Goal: Communication & Community: Answer question/provide support

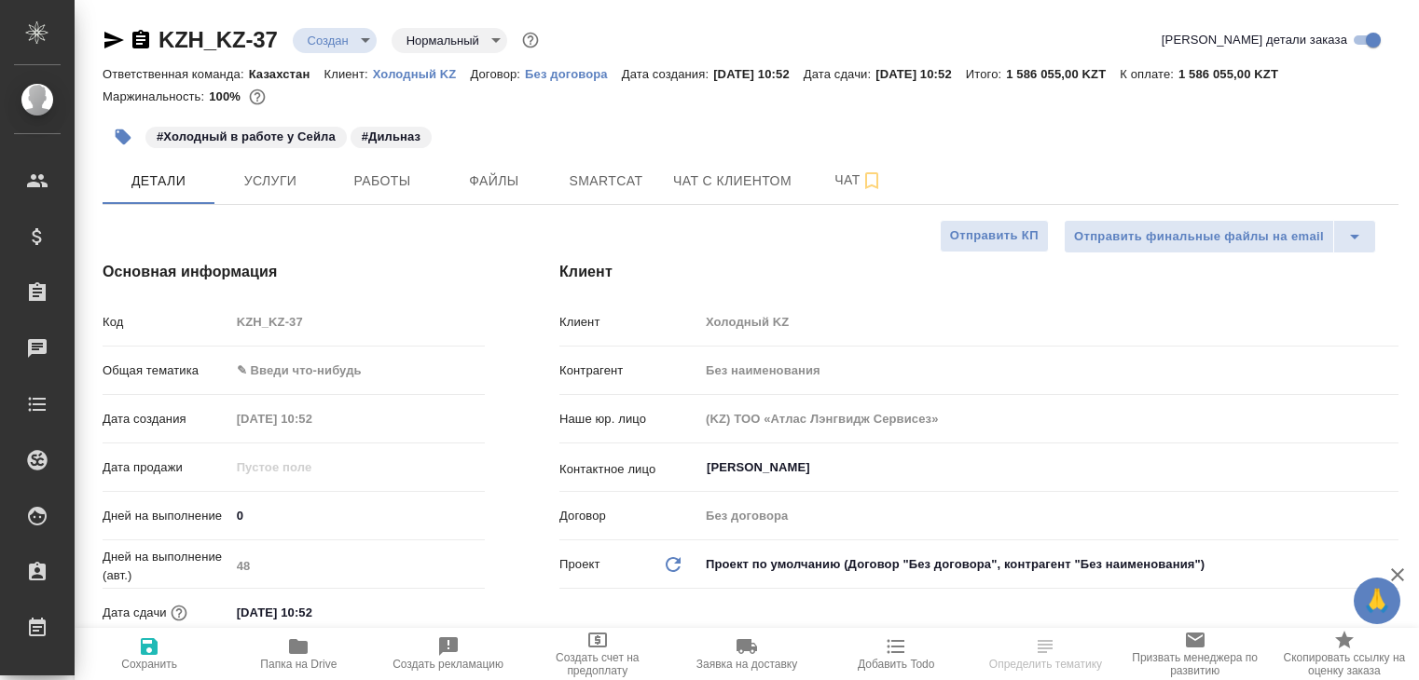
select select "RU"
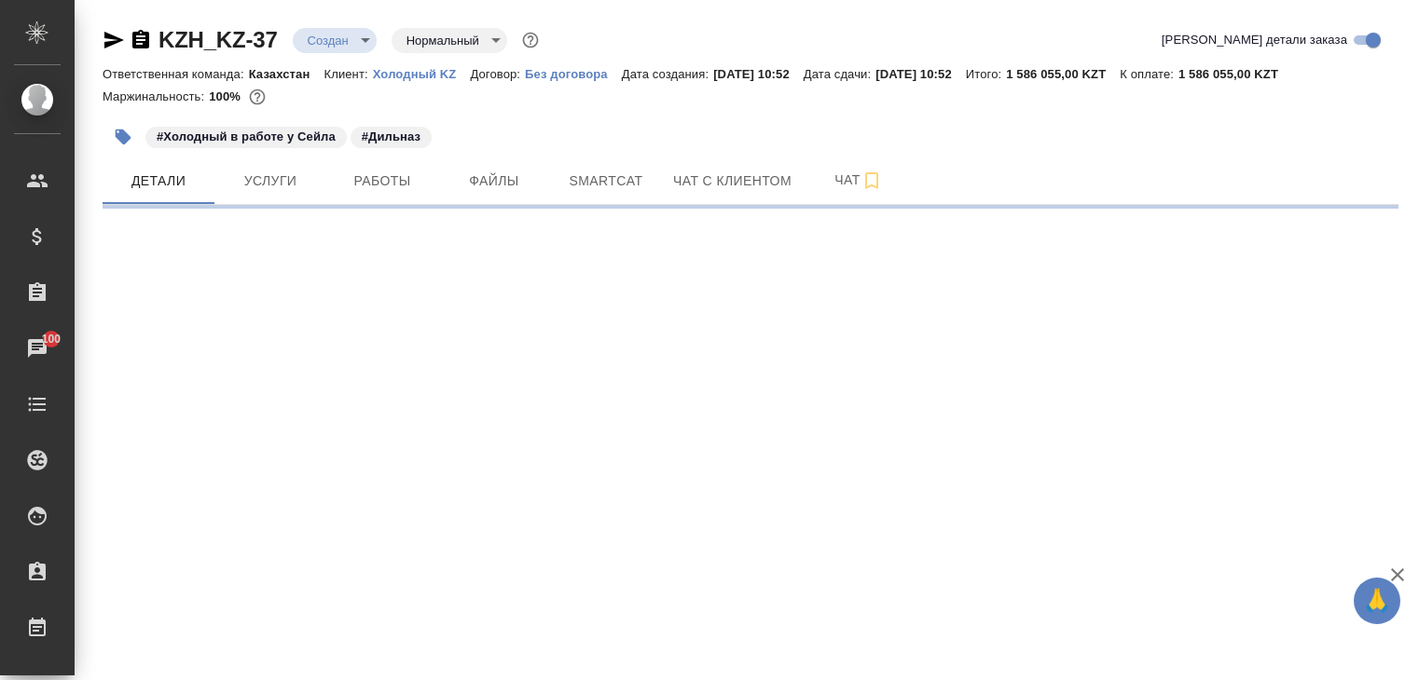
select select "RU"
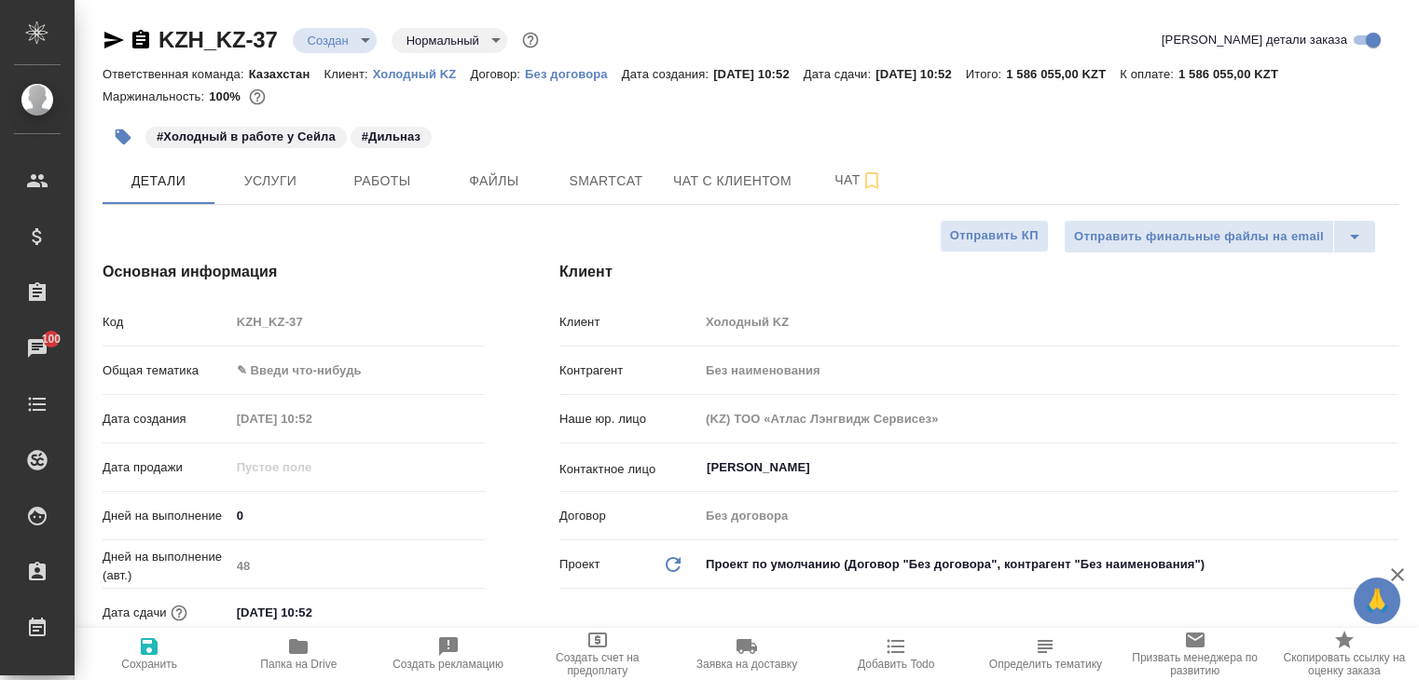
type textarea "x"
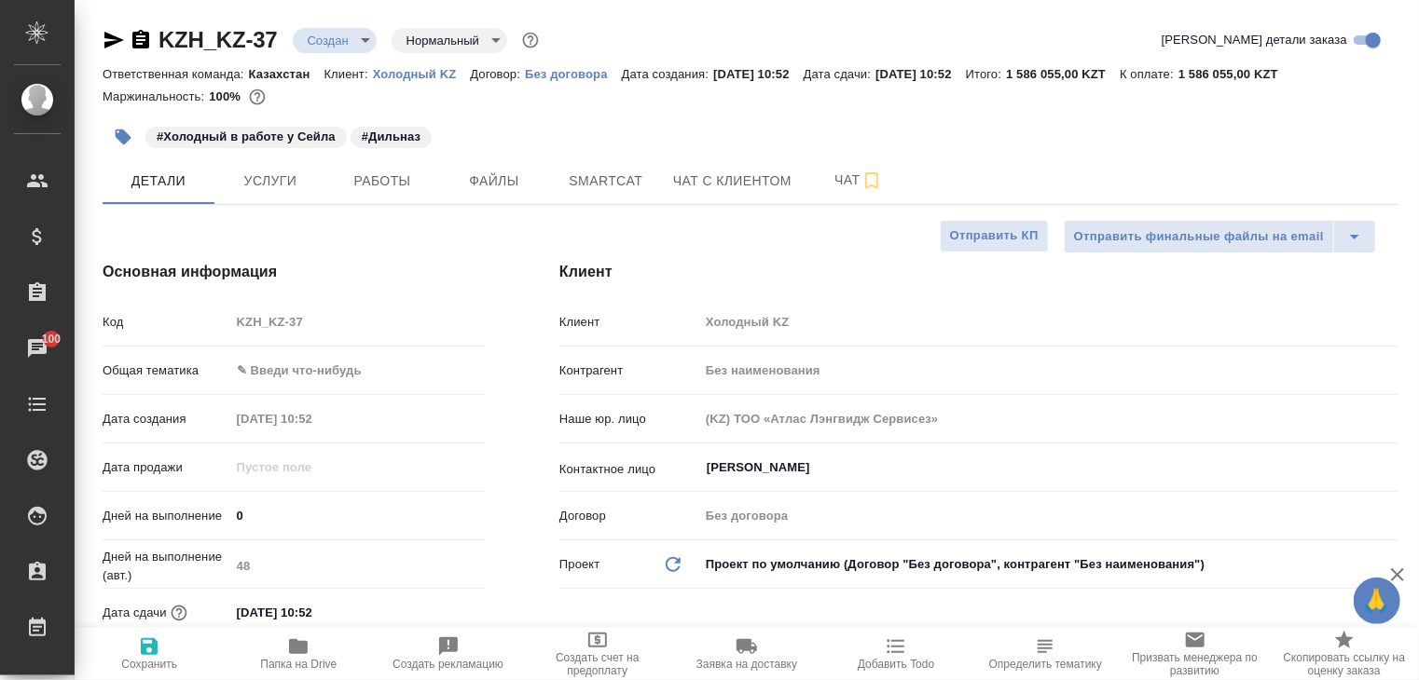
type textarea "x"
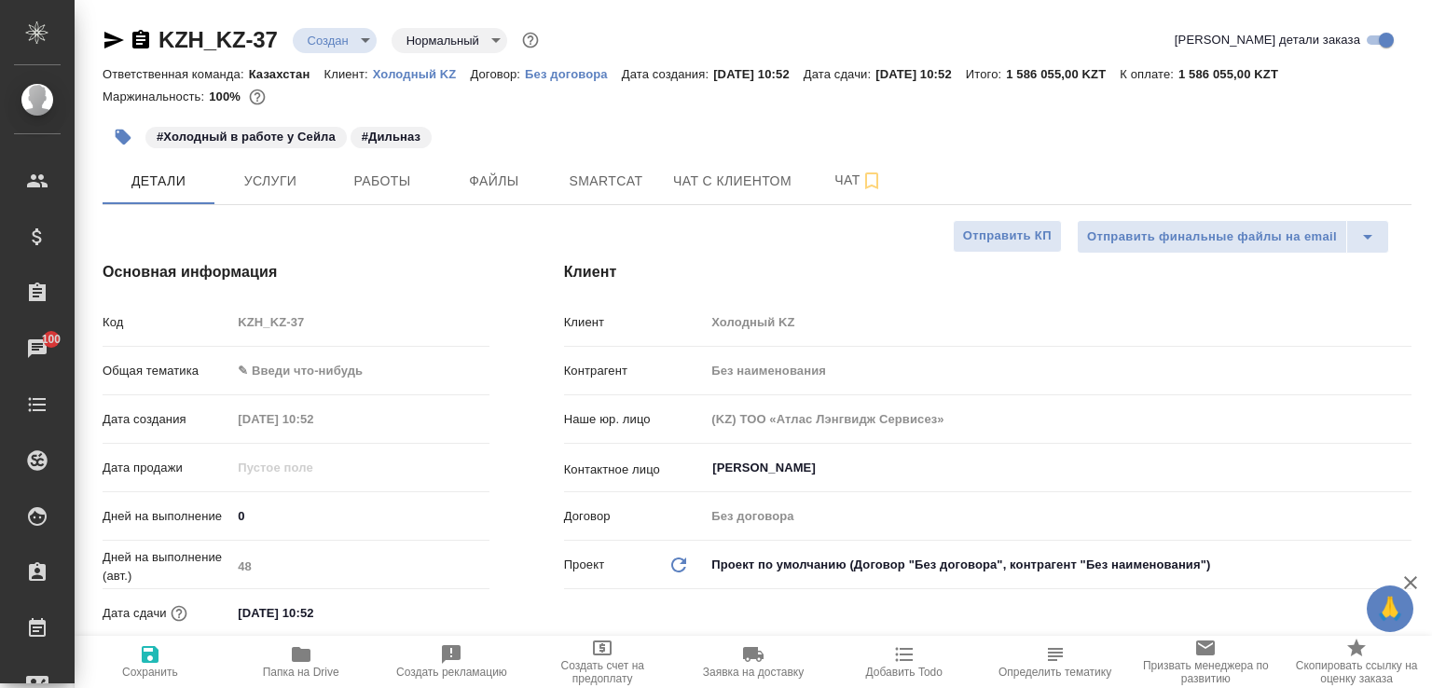
type textarea "x"
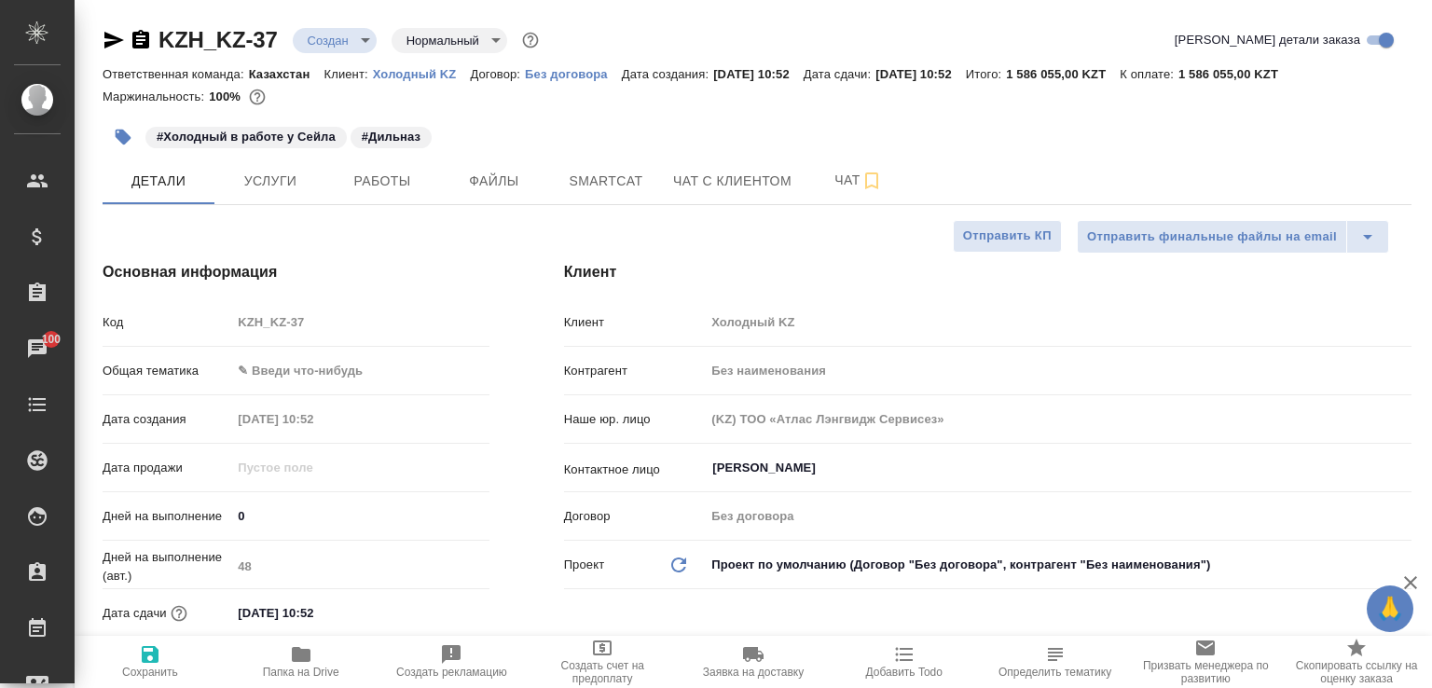
type textarea "x"
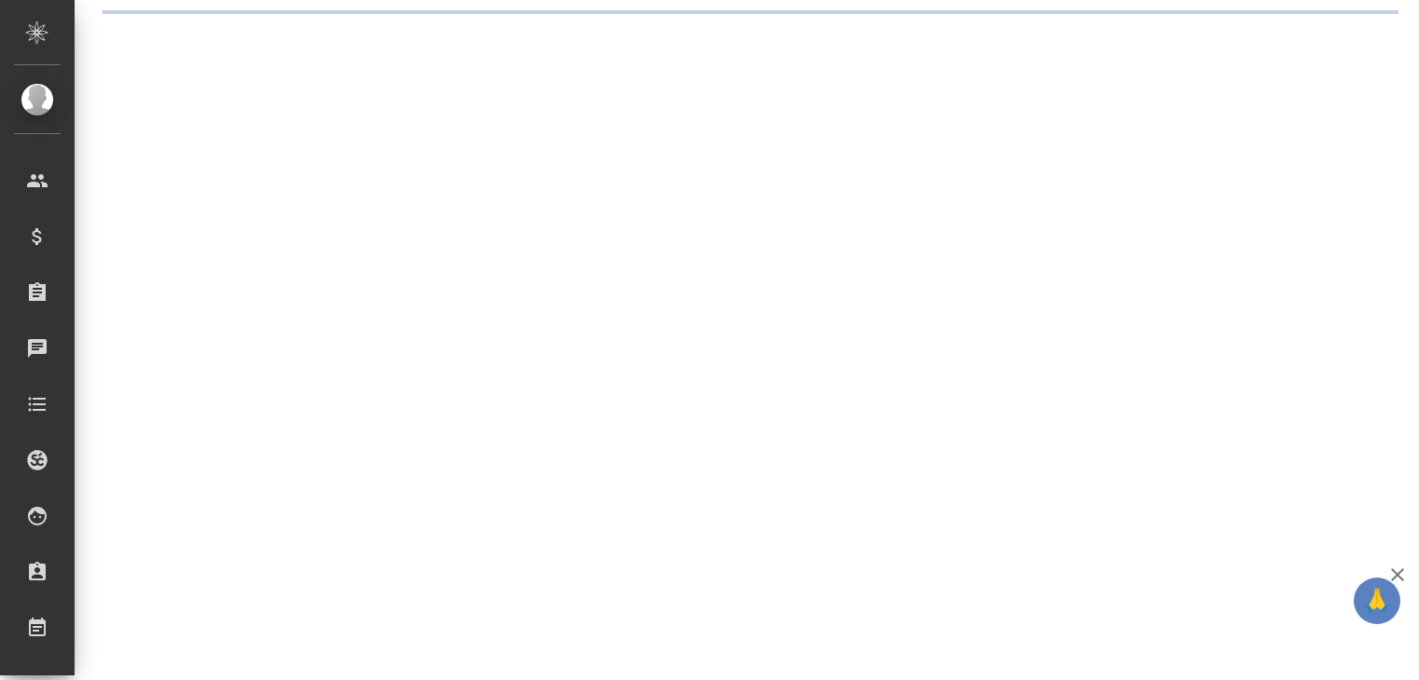
select select "RU"
select select "KZ"
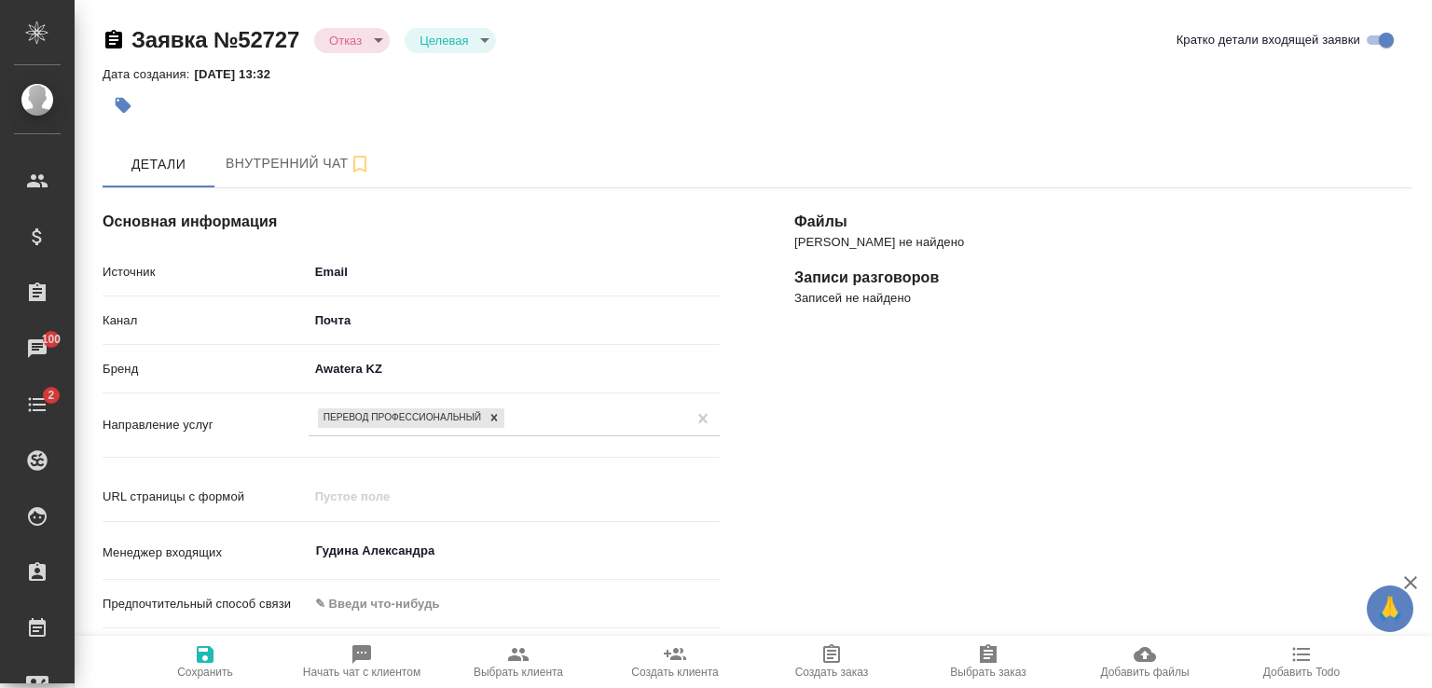
type textarea "x"
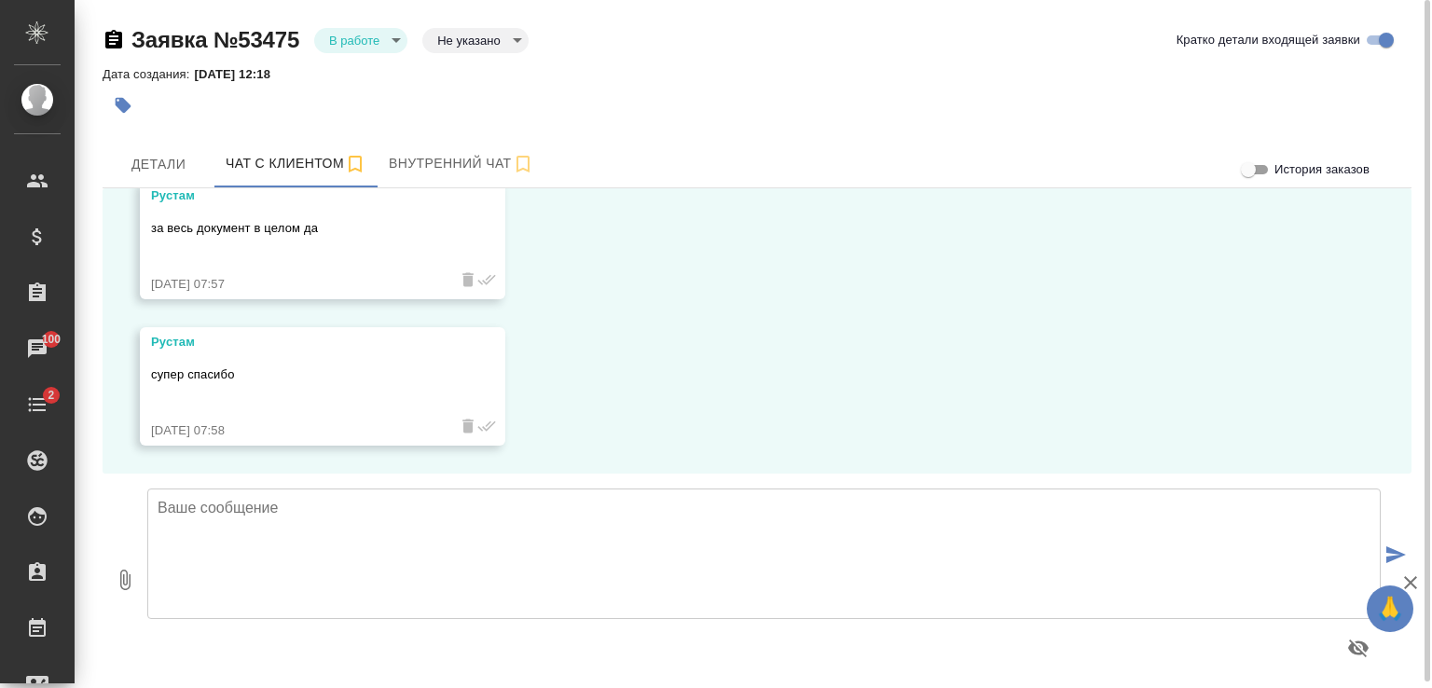
scroll to position [8482, 0]
click at [603, 532] on textarea at bounding box center [763, 553] width 1233 height 130
type textarea "Рустам, относительно нотариата стоимость такая:"
paste textarea "Стоимость нотариального заверения (копии документов) - 1300 тенге\страница. Сто…"
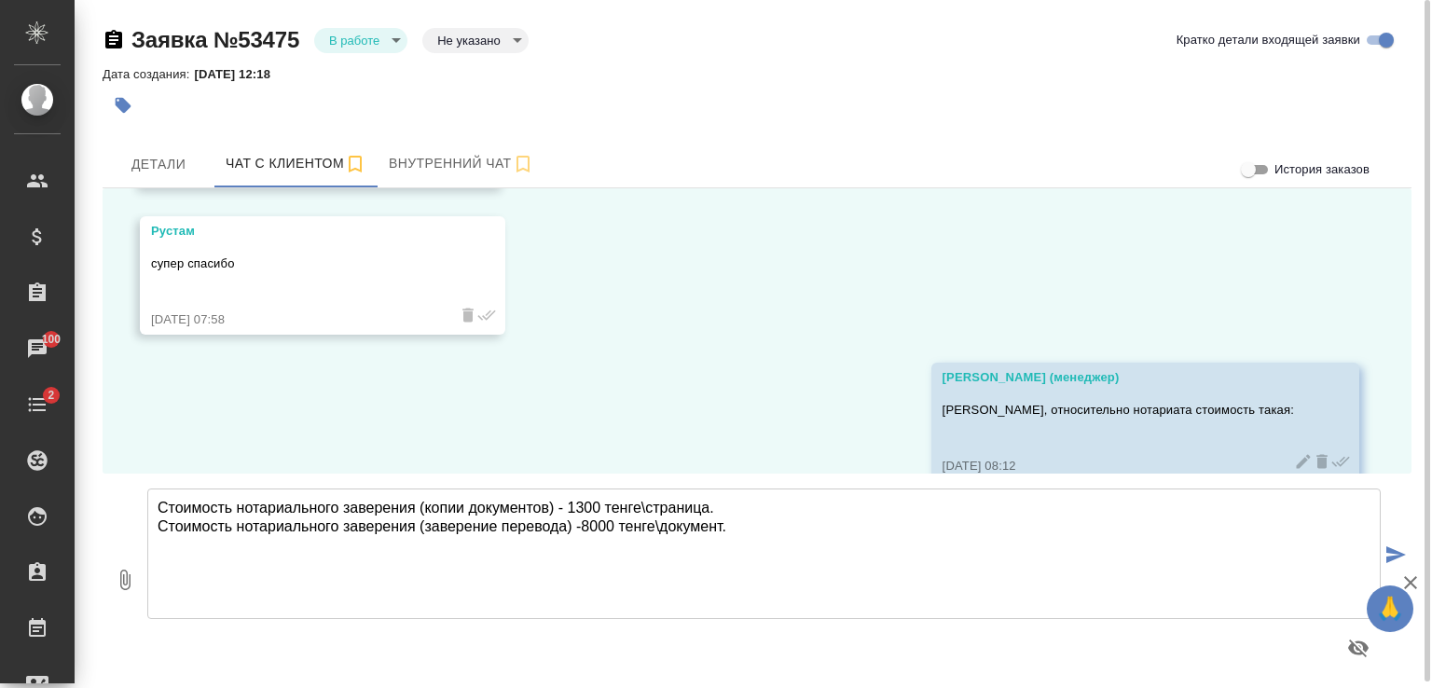
scroll to position [8629, 0]
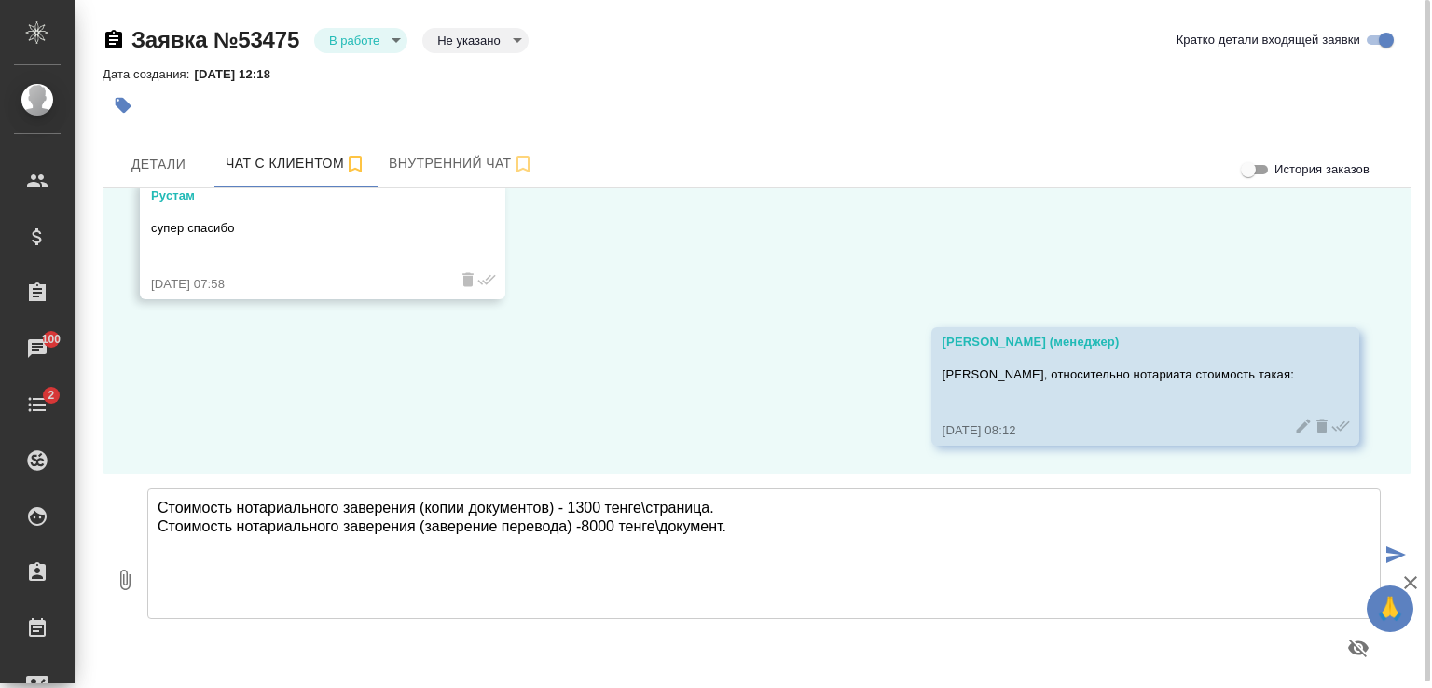
type textarea "Стоимость нотариального заверения (копии документов) - 1300 тенге\страница. Сто…"
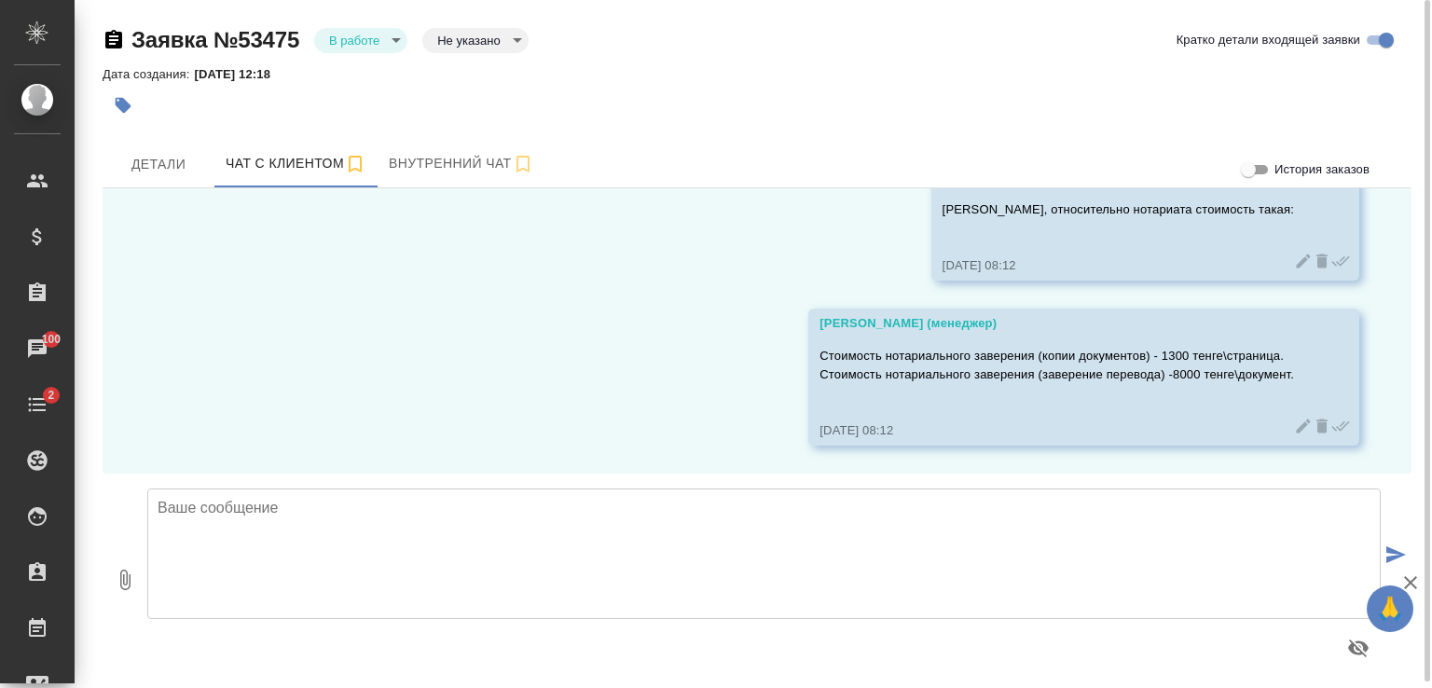
scroll to position [8794, 0]
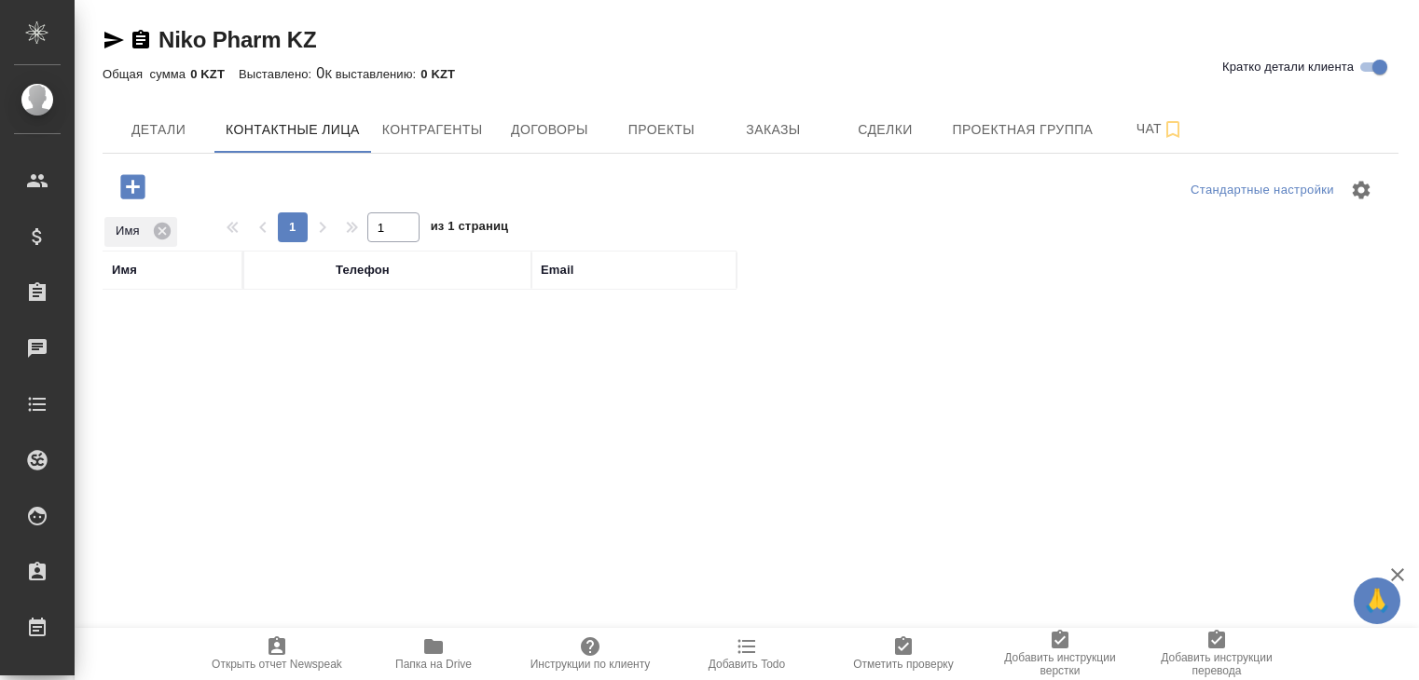
select select "RU"
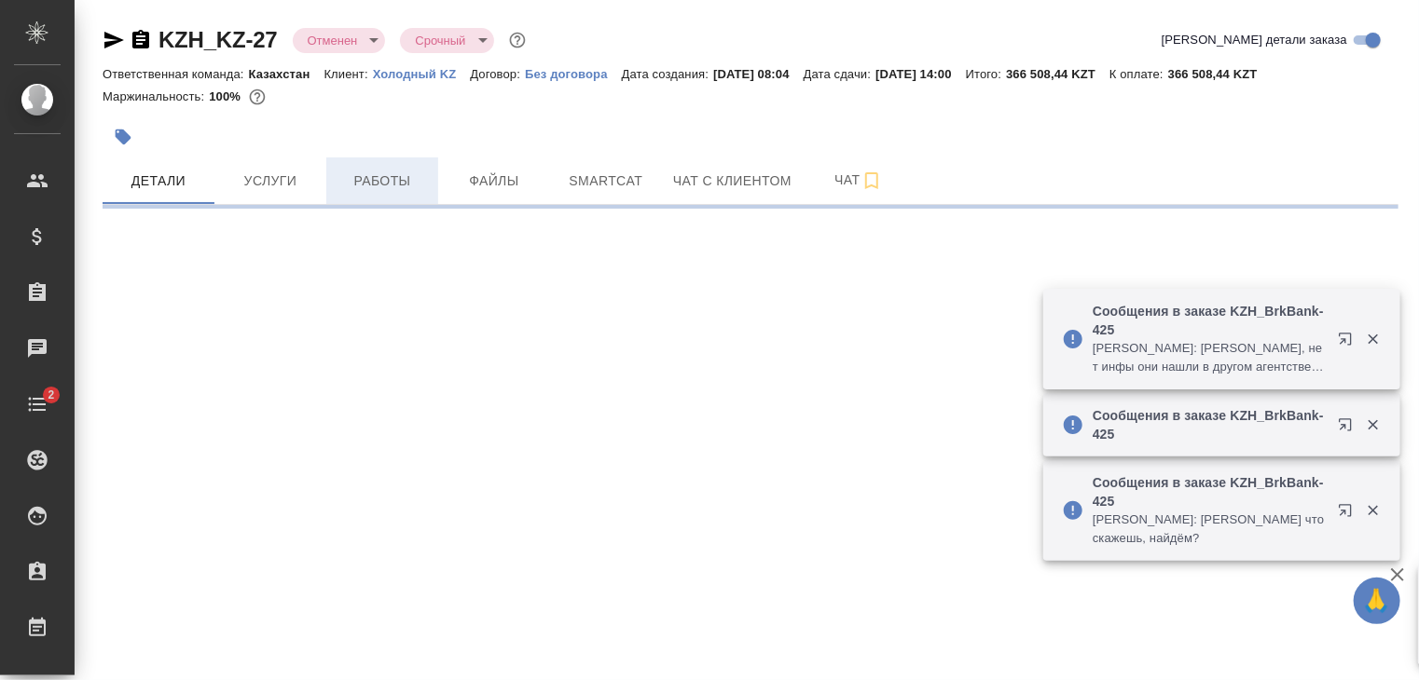
select select "RU"
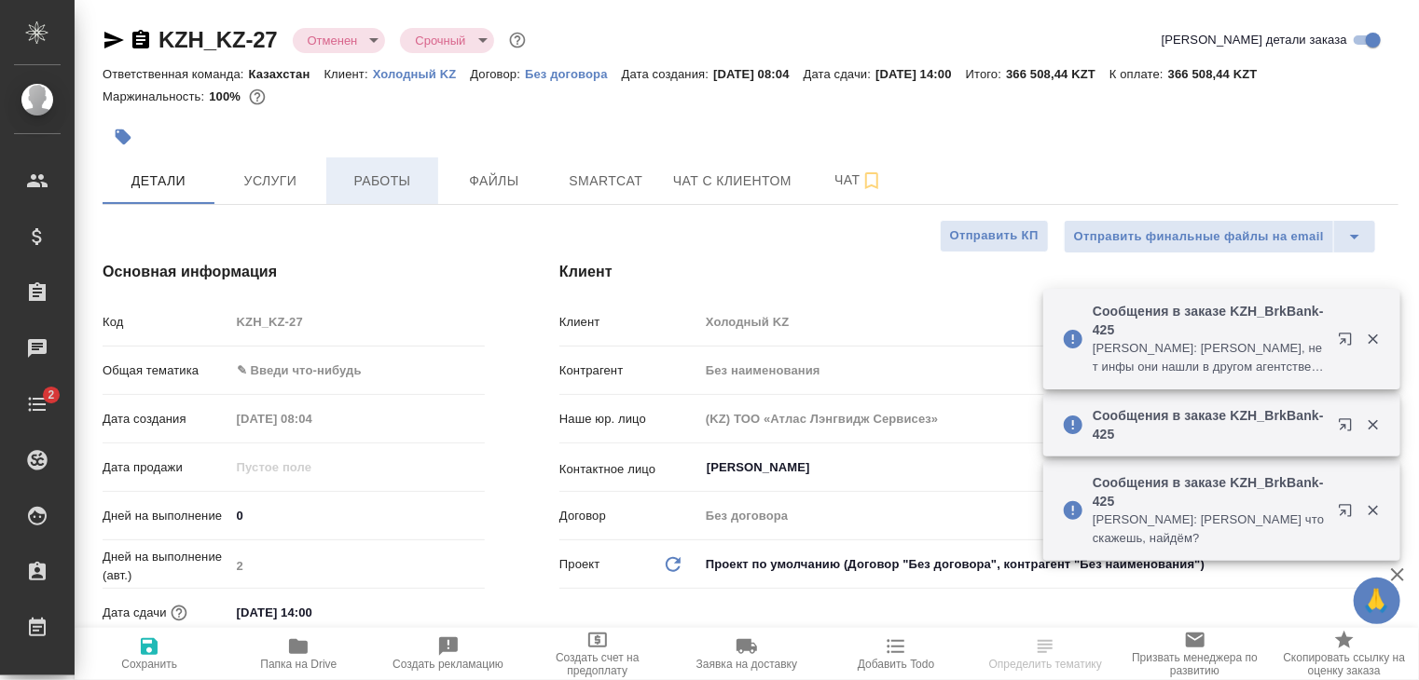
type textarea "x"
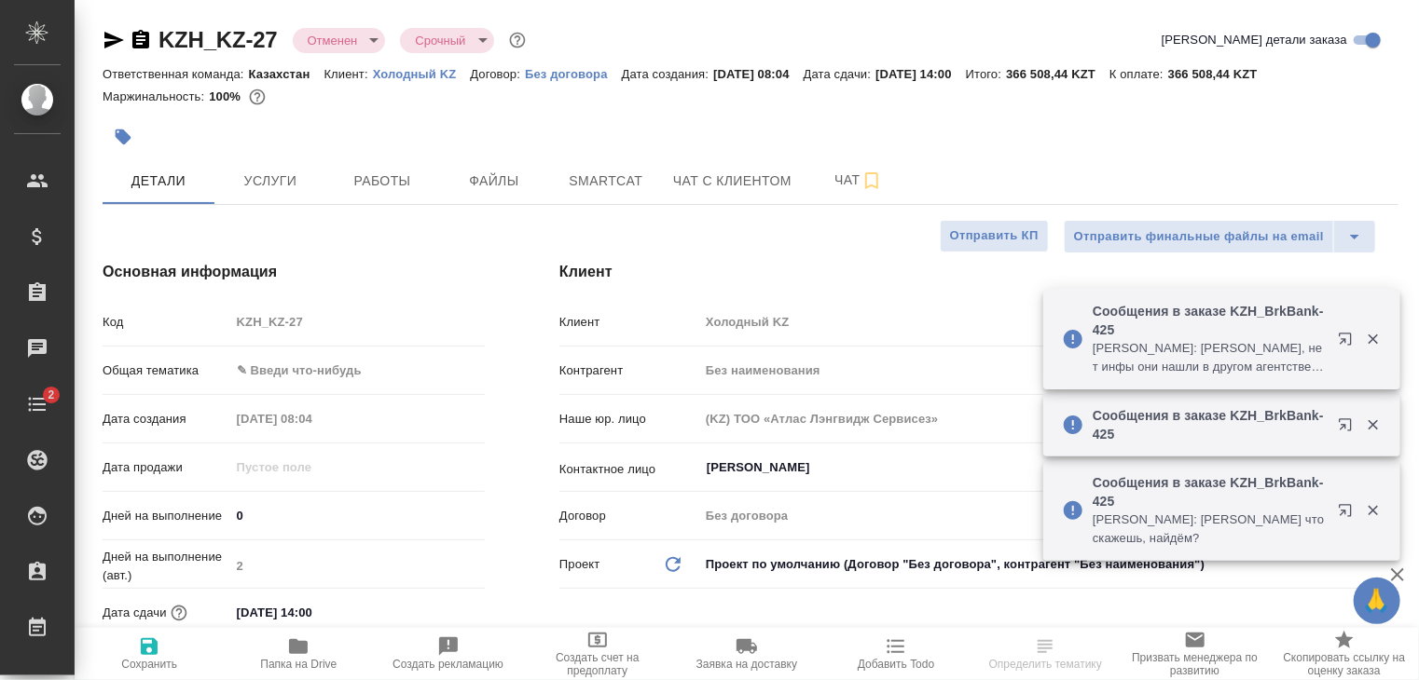
type textarea "x"
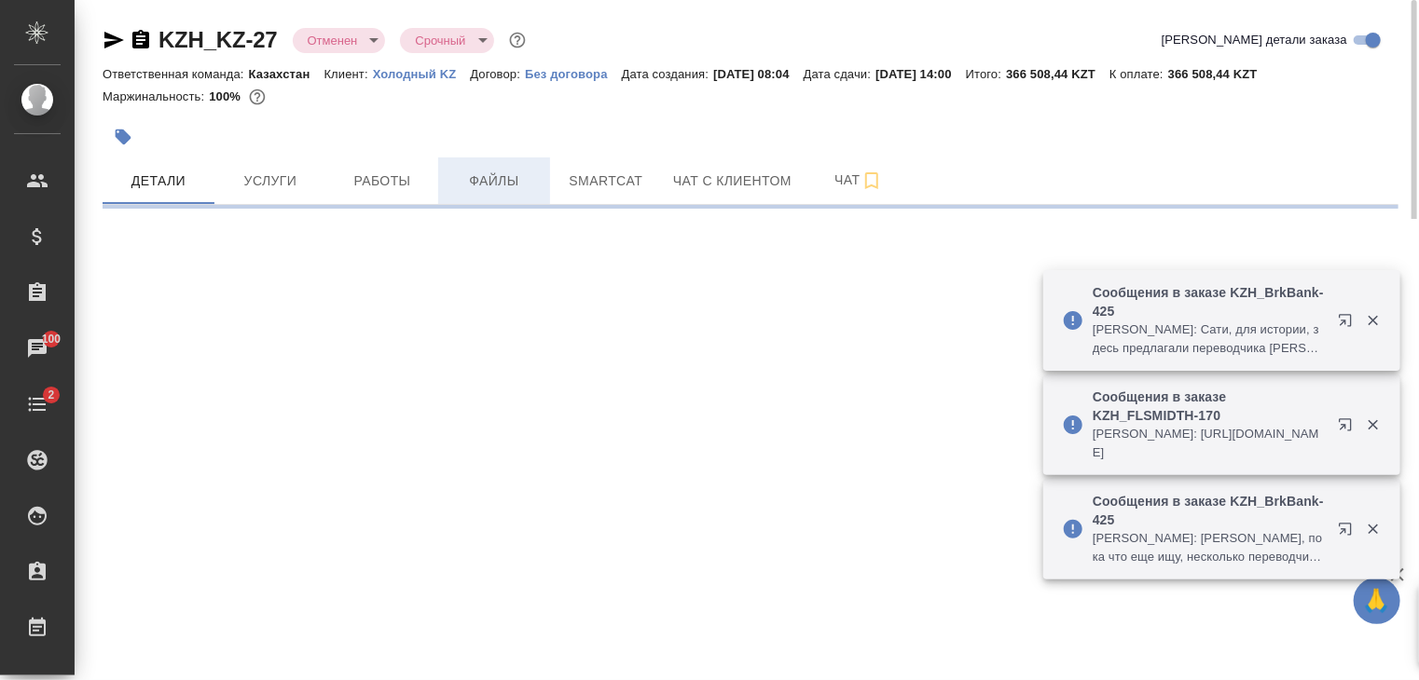
select select "RU"
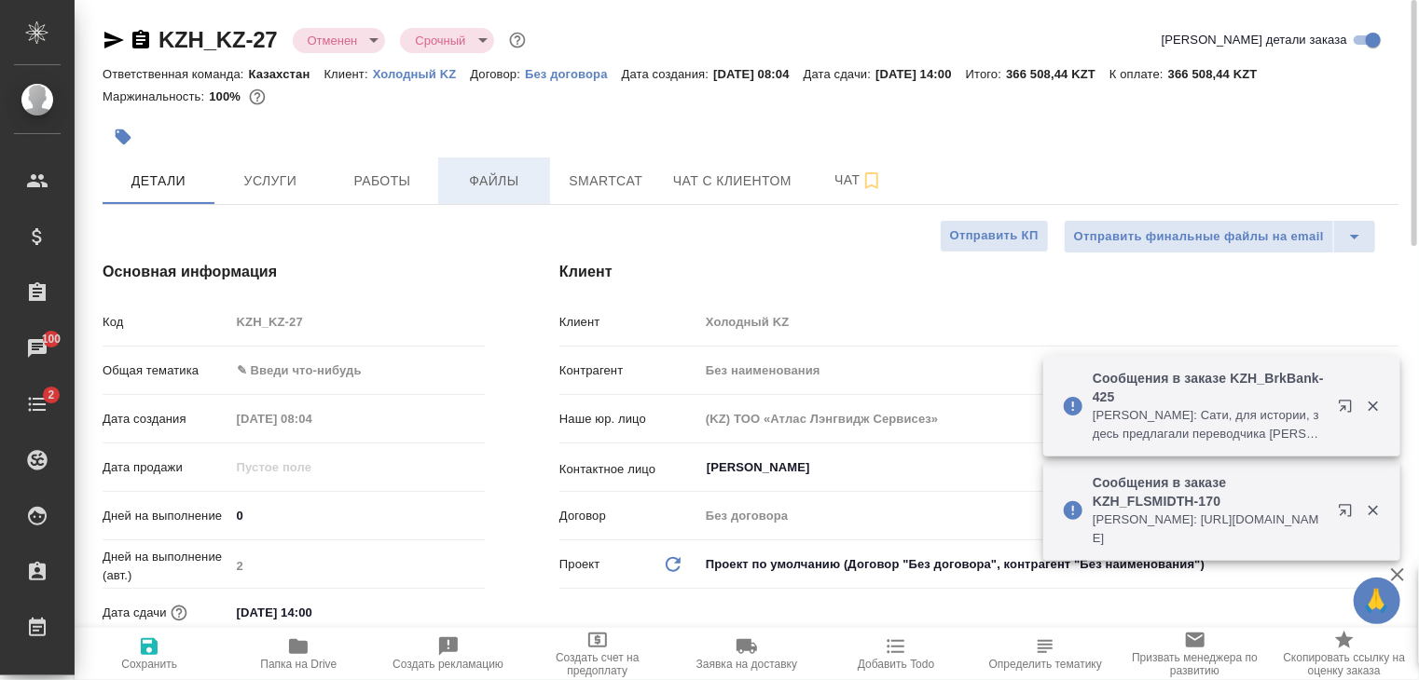
type textarea "x"
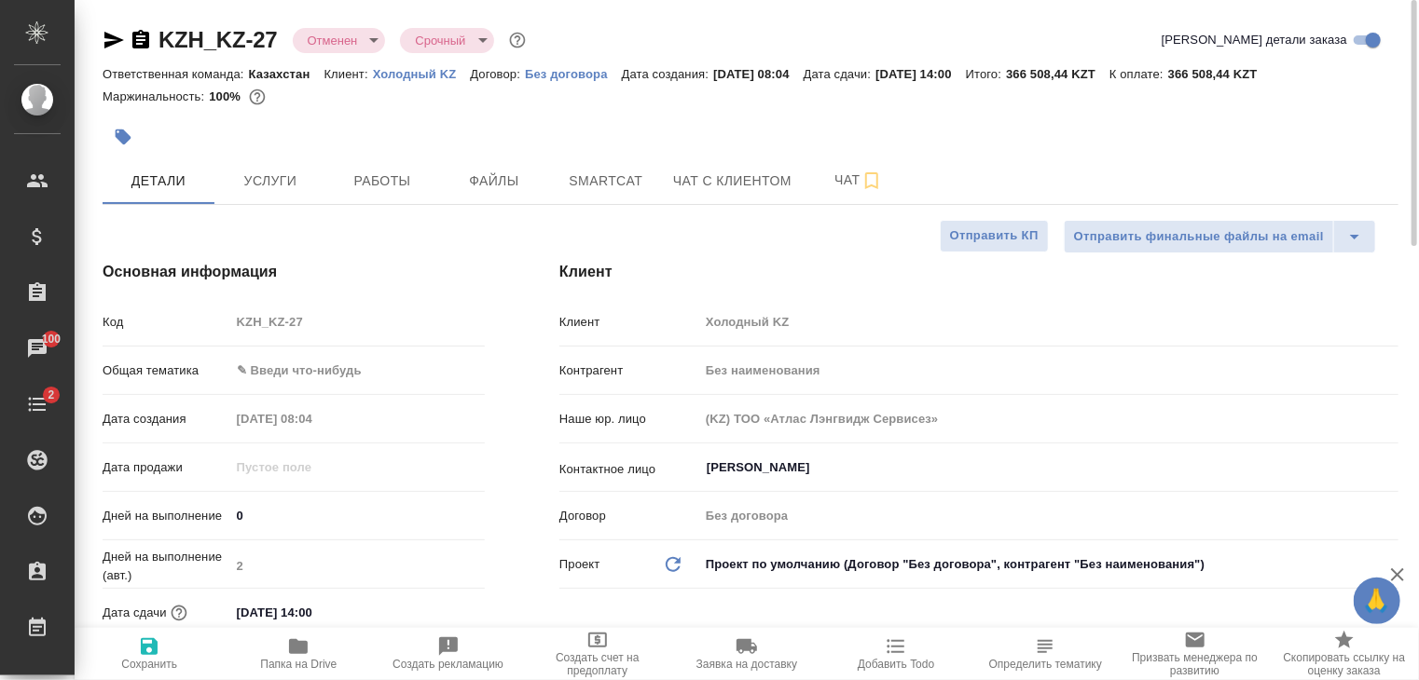
type textarea "x"
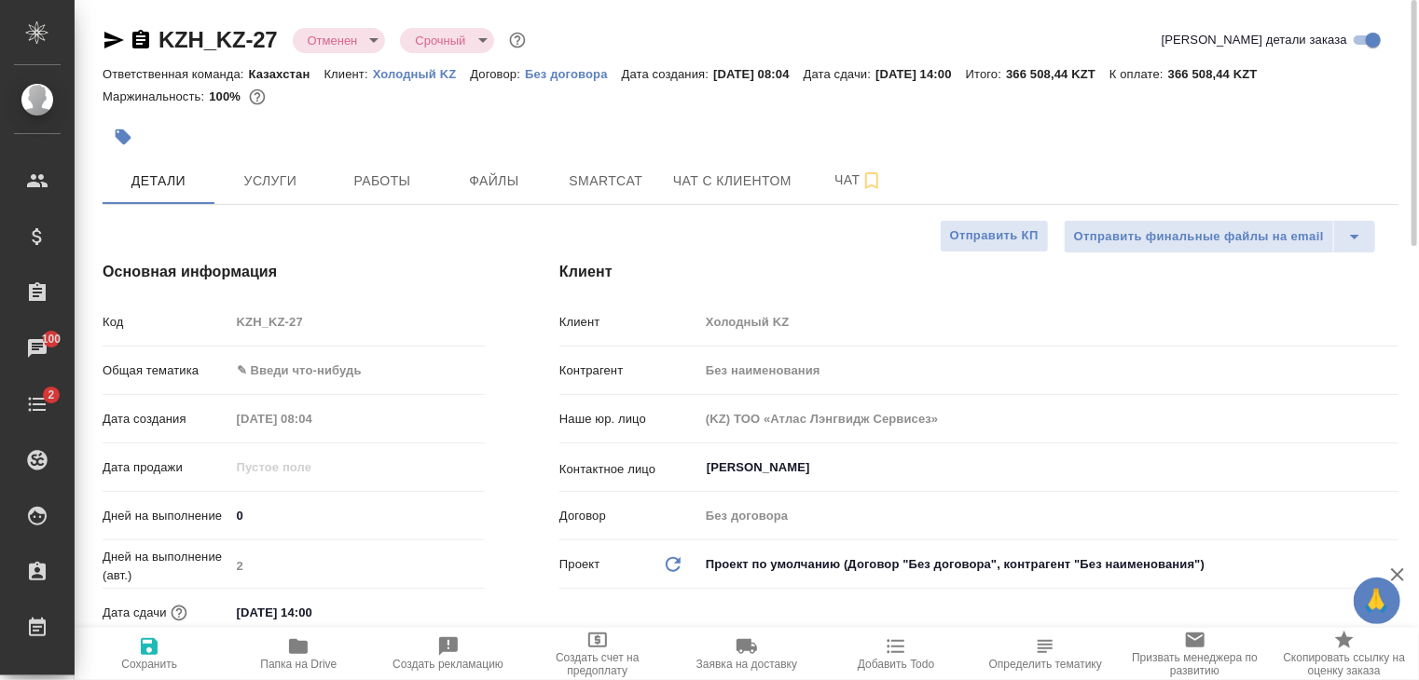
type textarea "x"
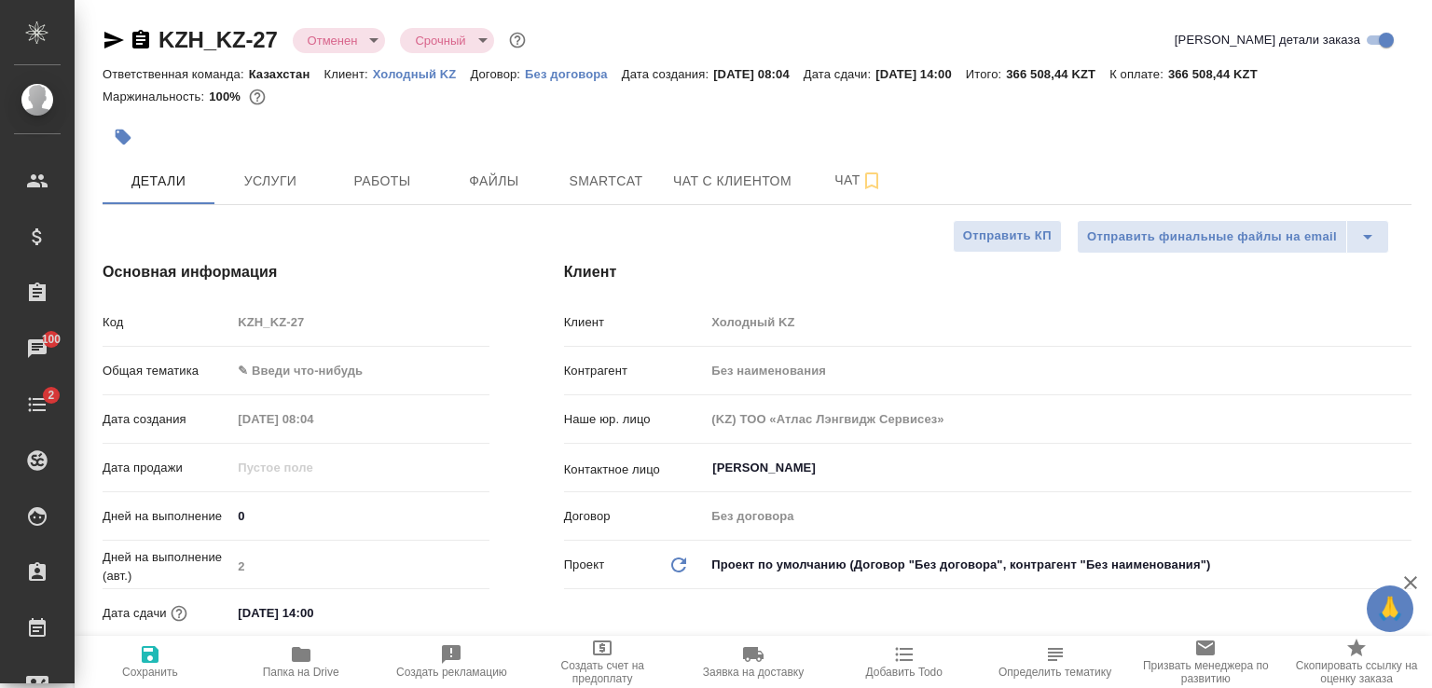
type textarea "x"
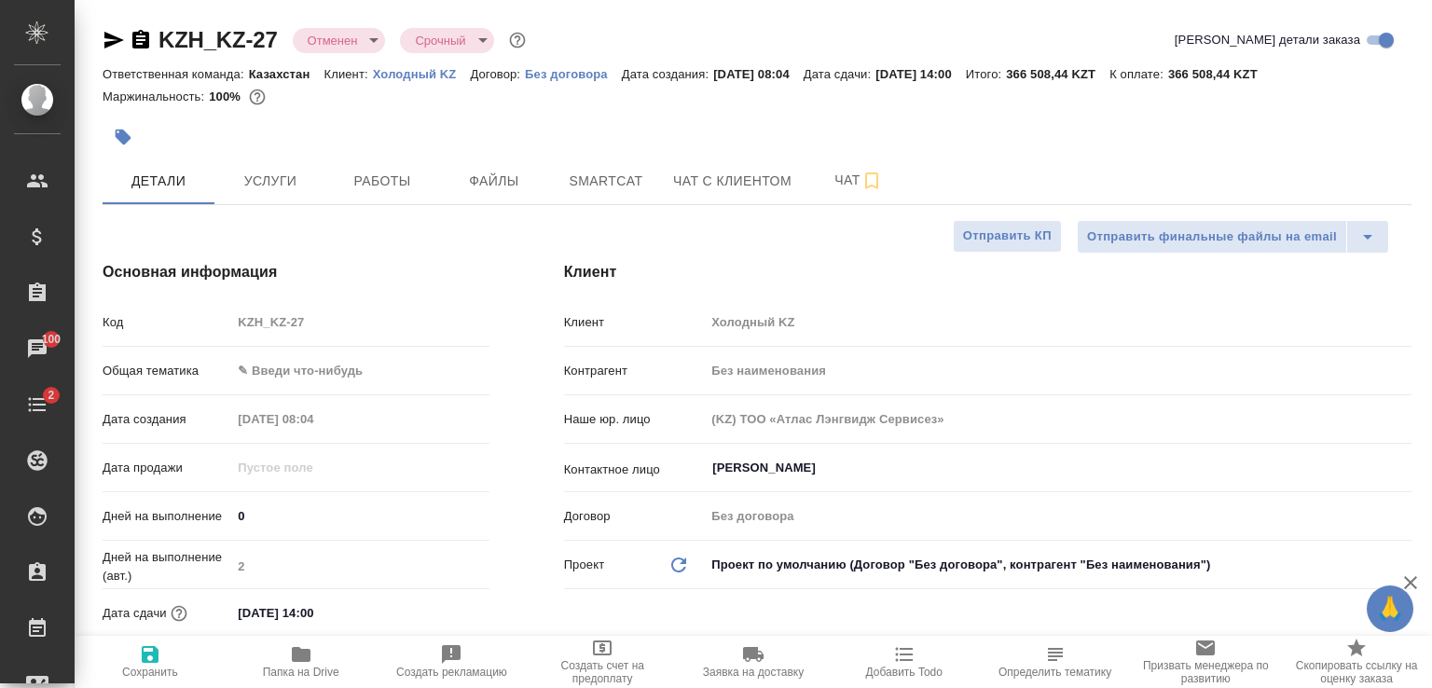
type textarea "x"
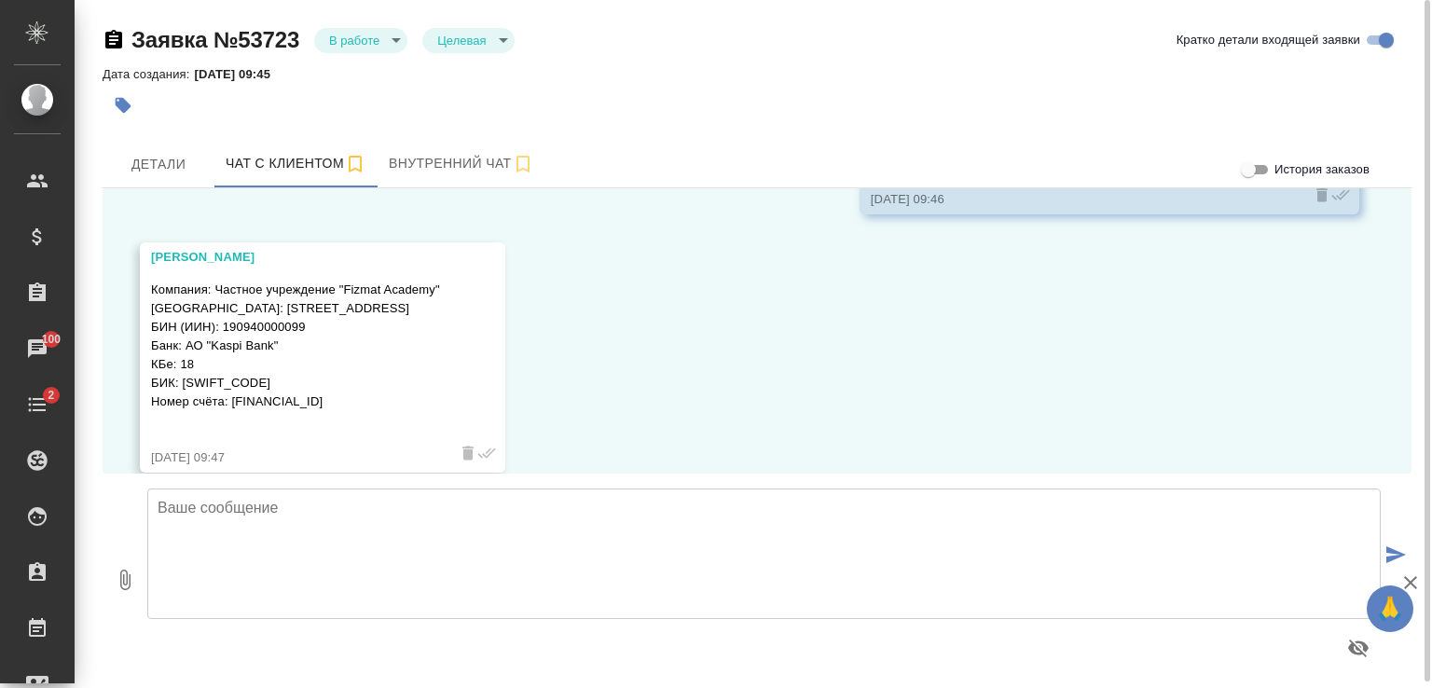
scroll to position [733, 0]
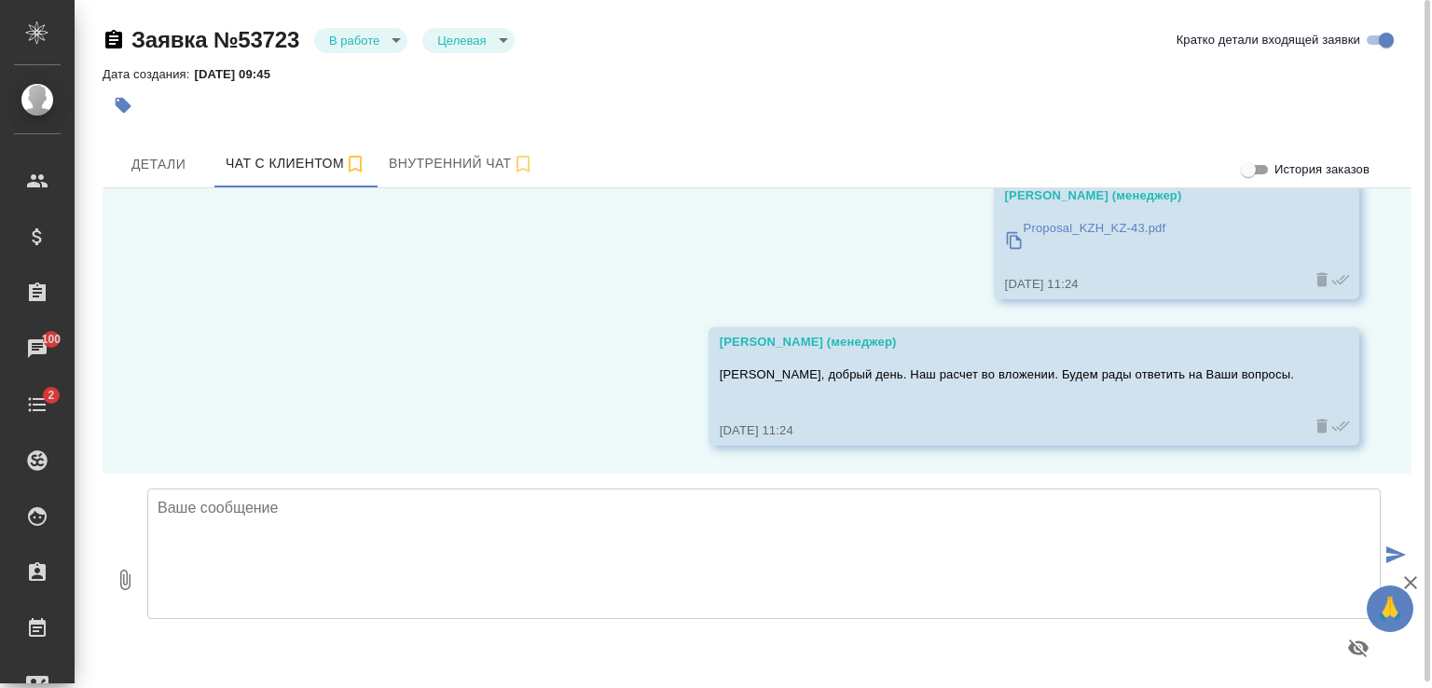
click at [507, 512] on textarea at bounding box center [763, 553] width 1233 height 130
type textarea "Алишер,"
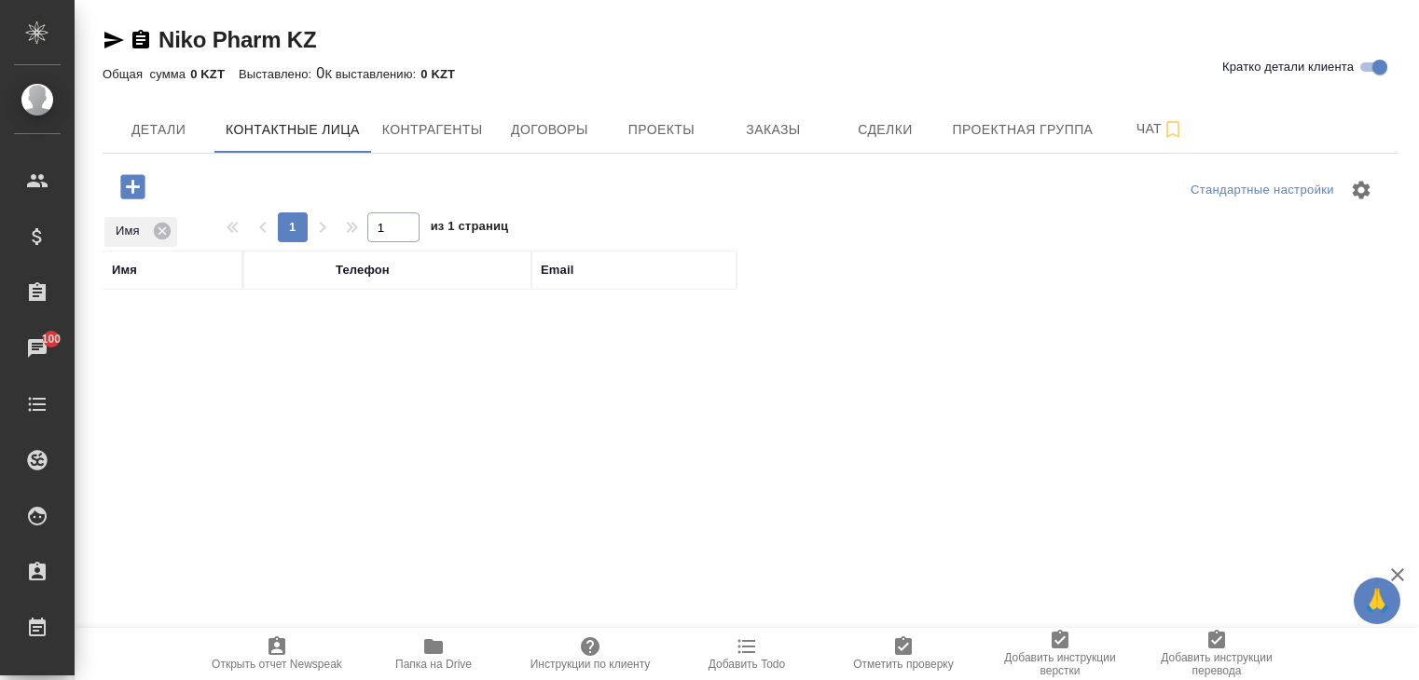
select select "RU"
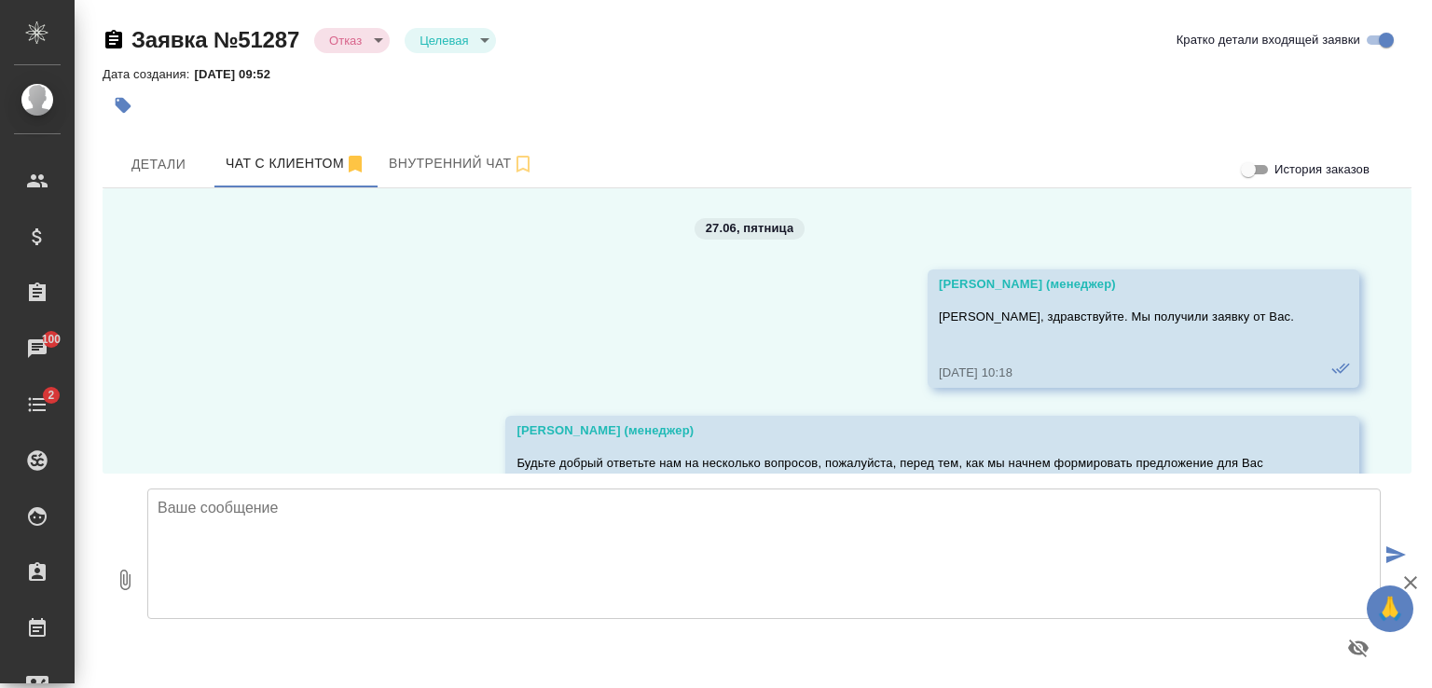
scroll to position [11931, 0]
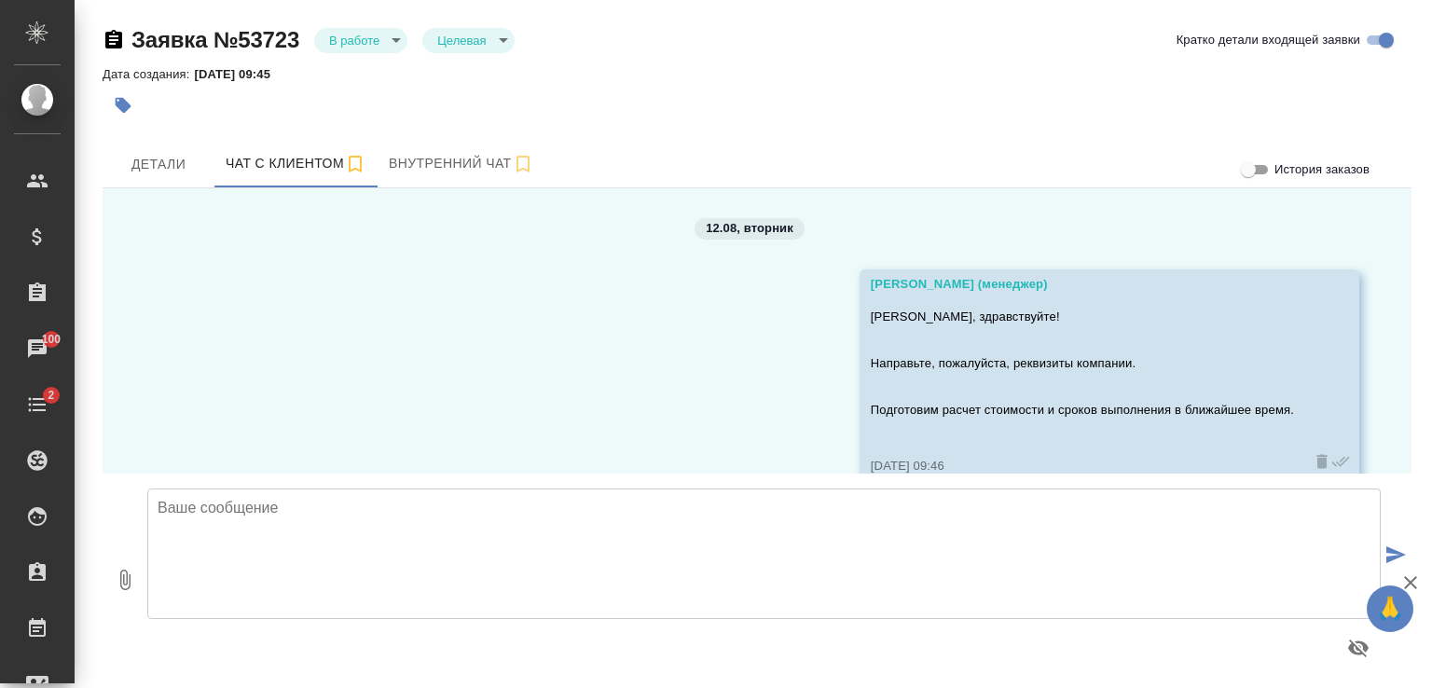
scroll to position [733, 0]
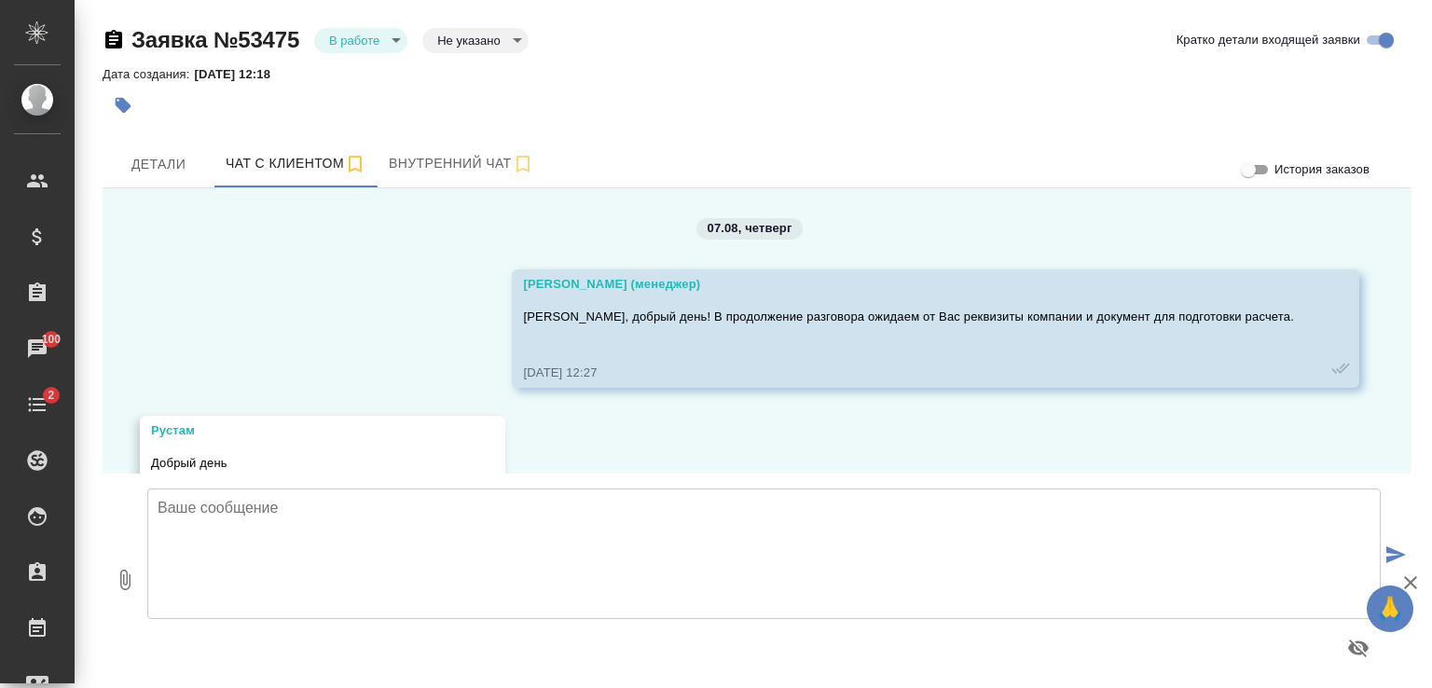
scroll to position [8794, 0]
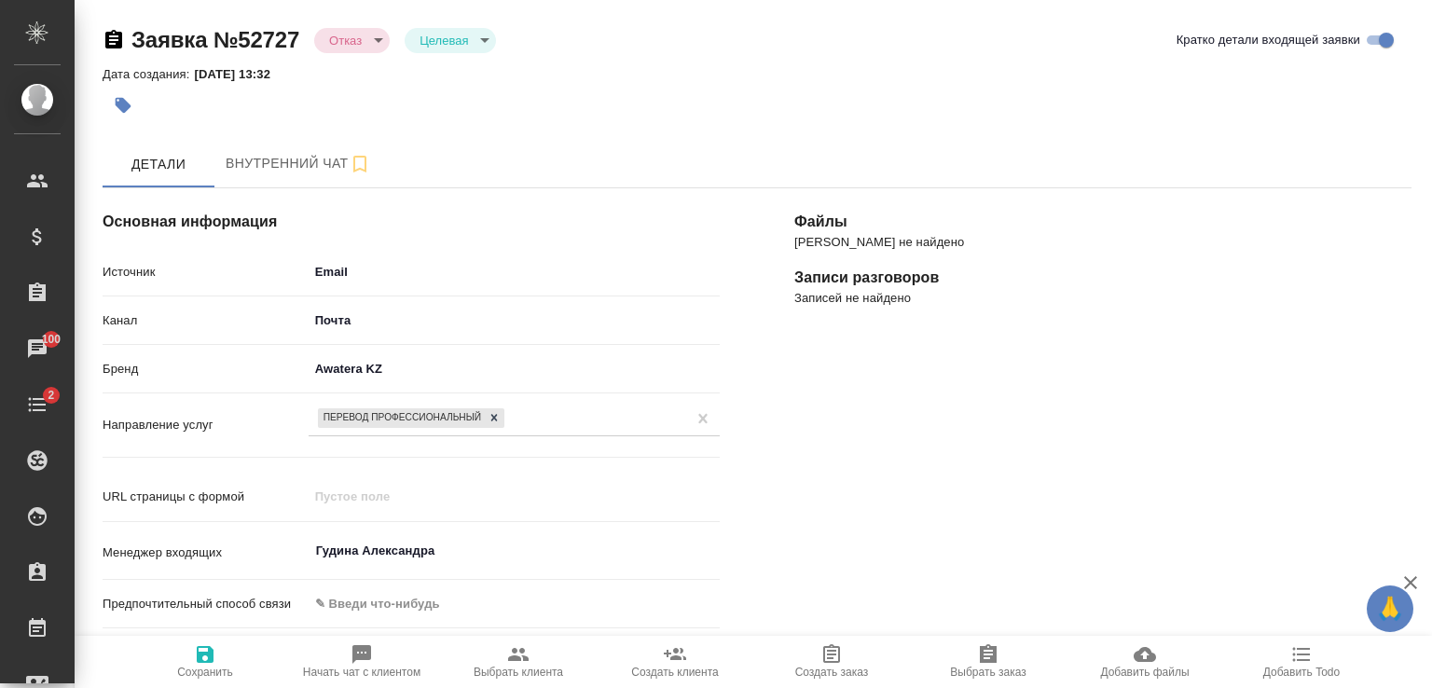
select select "KZ"
select select "RU"
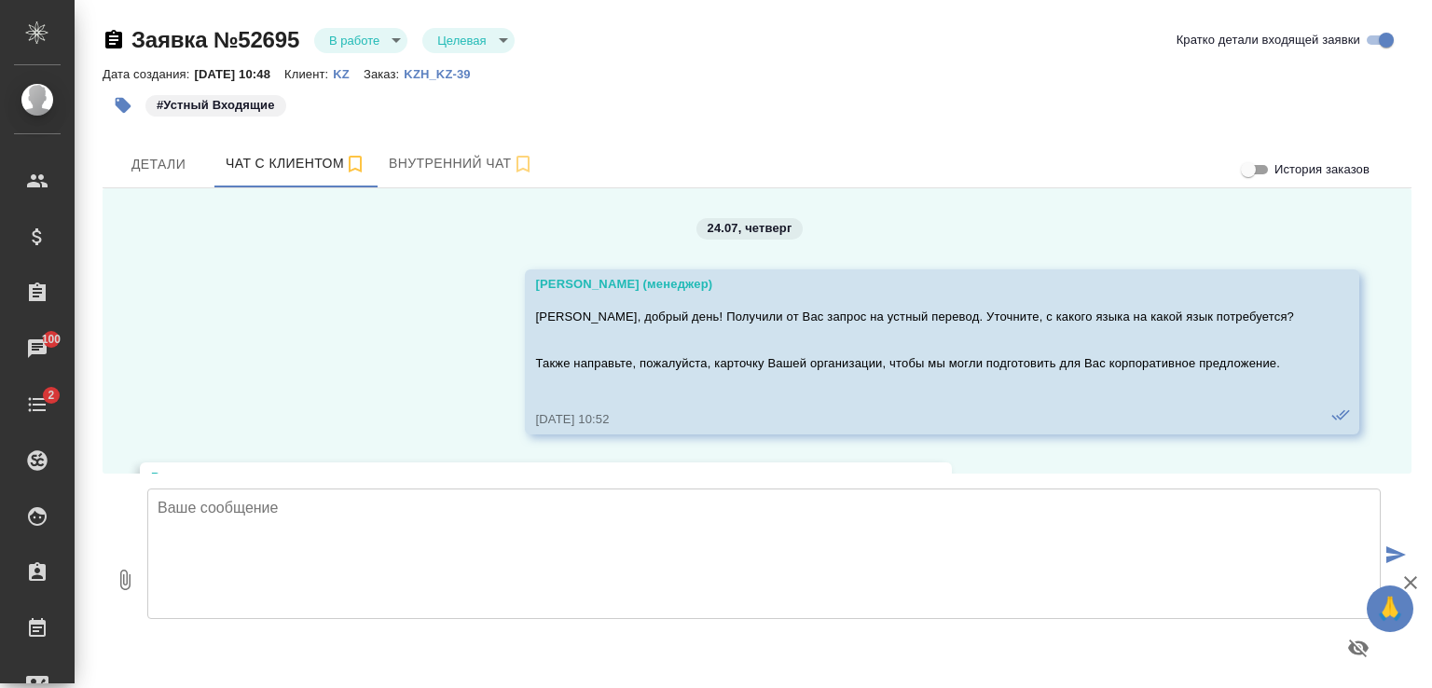
scroll to position [4240, 0]
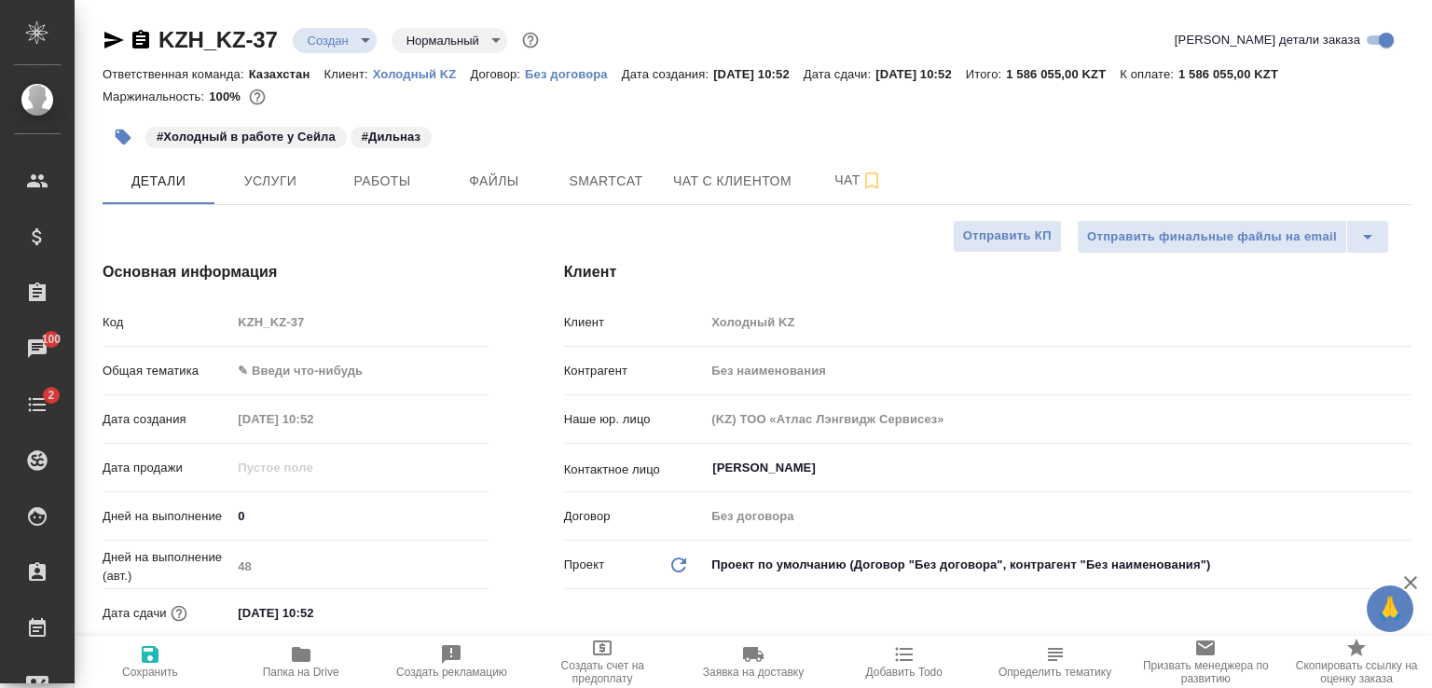
select select "RU"
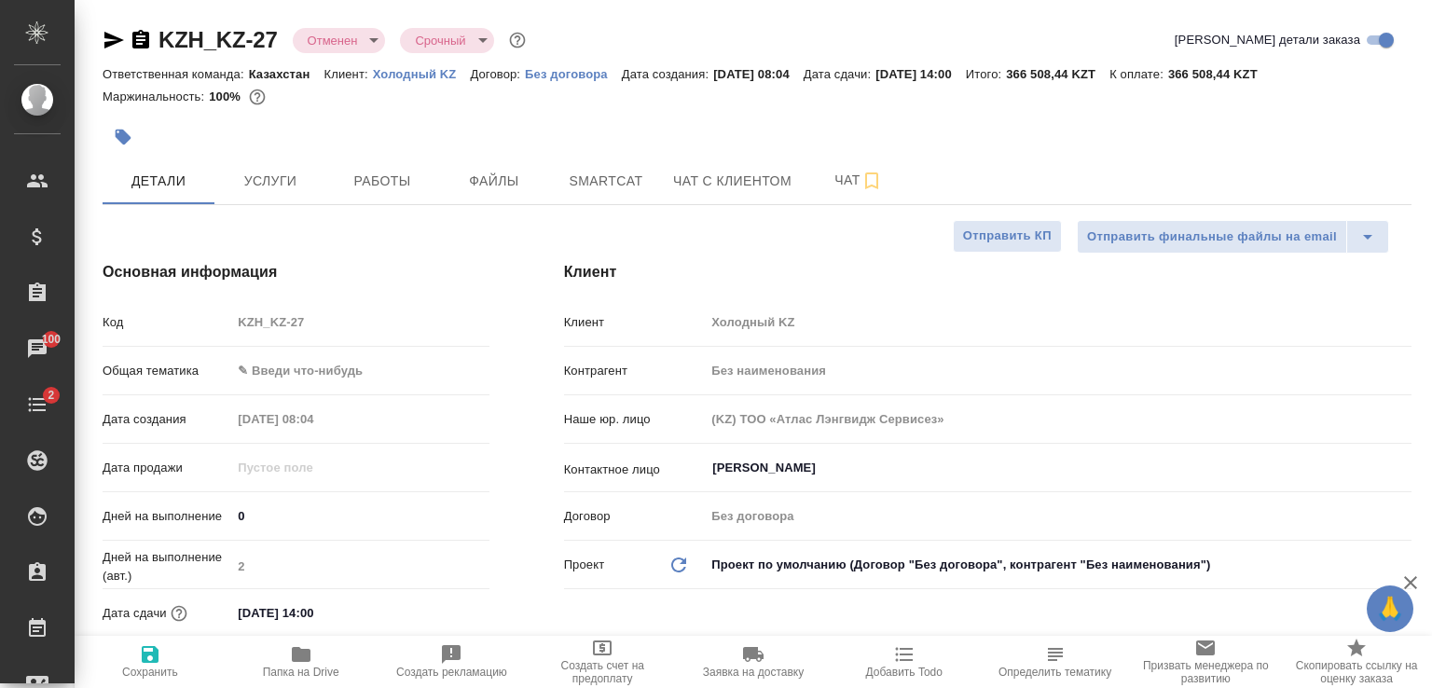
select select "RU"
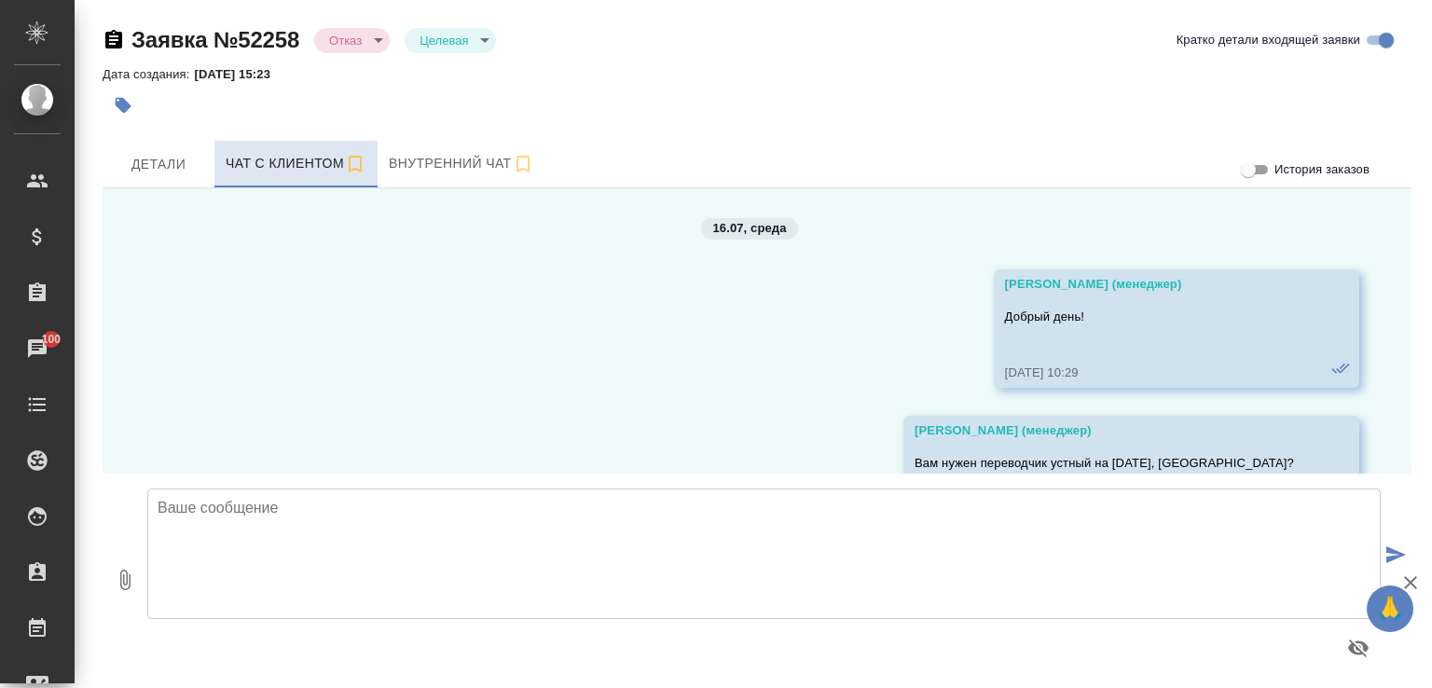
scroll to position [528, 0]
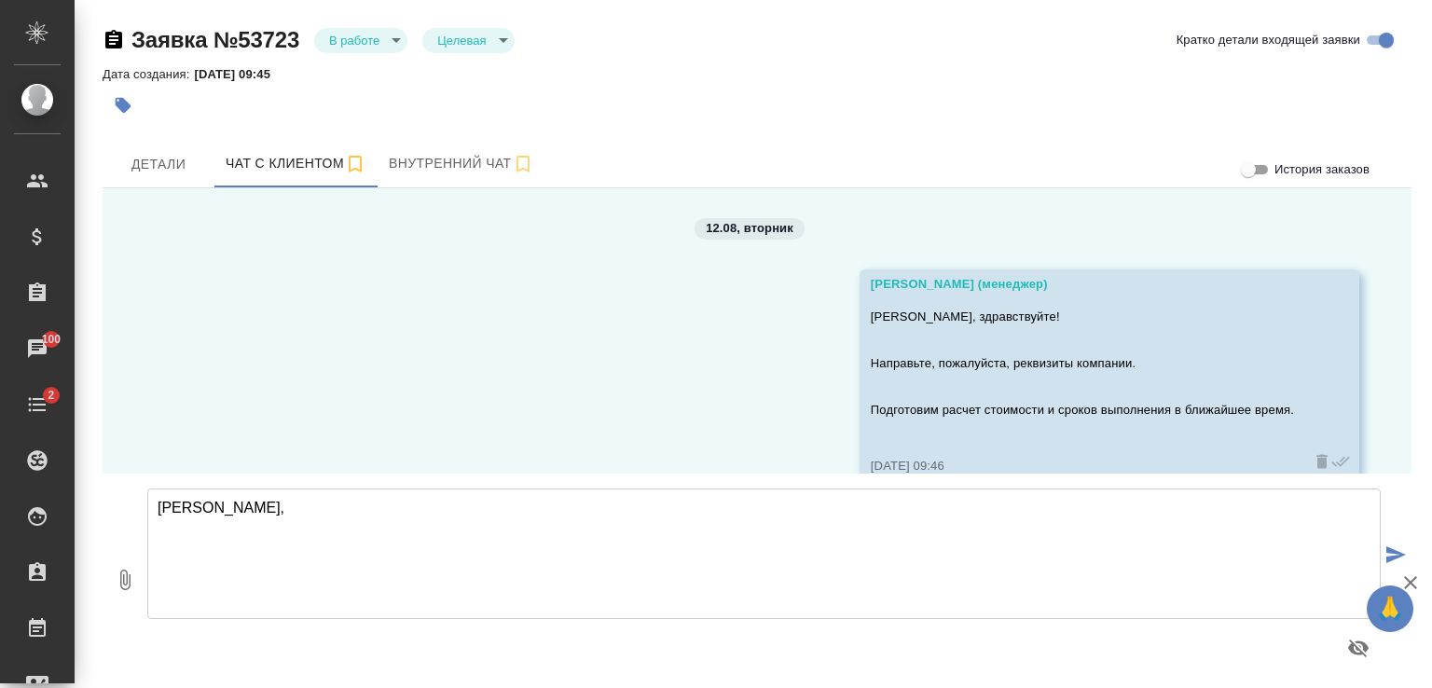
scroll to position [733, 0]
